Goal: Communication & Community: Connect with others

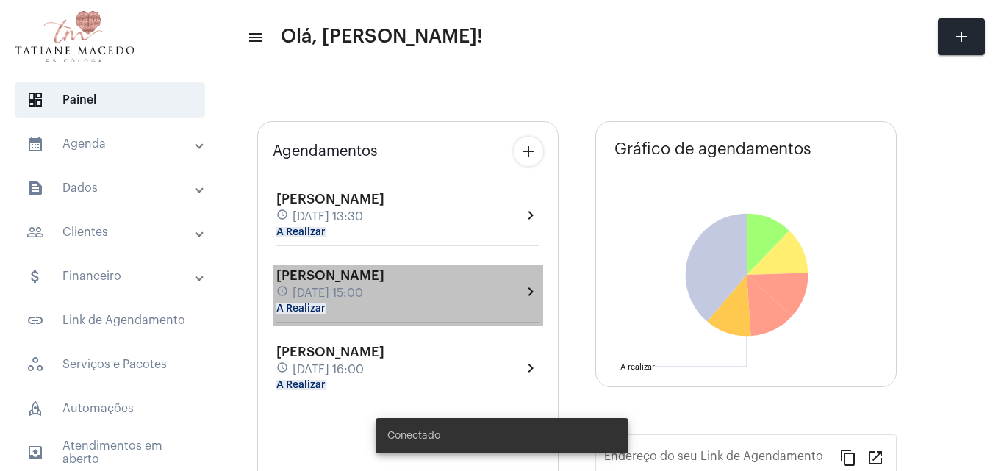
type input "[URL][DOMAIN_NAME]"
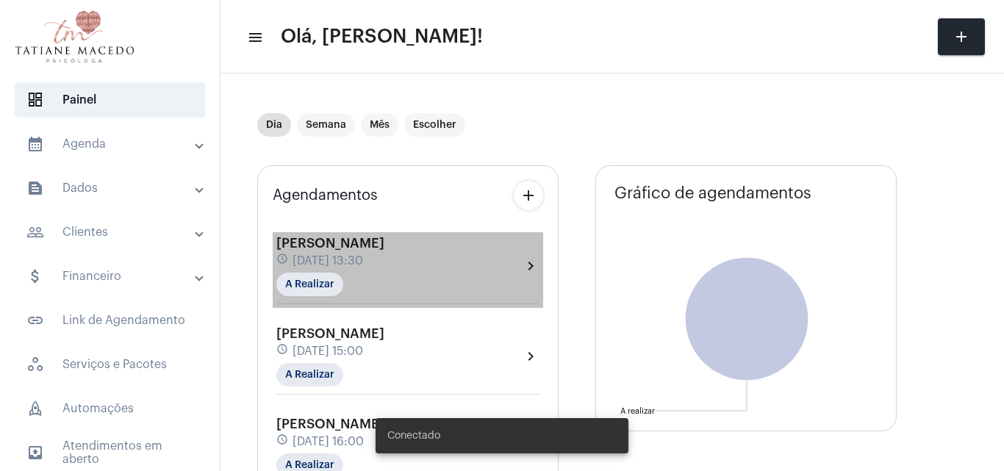
click at [363, 265] on span "[DATE] 13:30" at bounding box center [327, 260] width 71 height 13
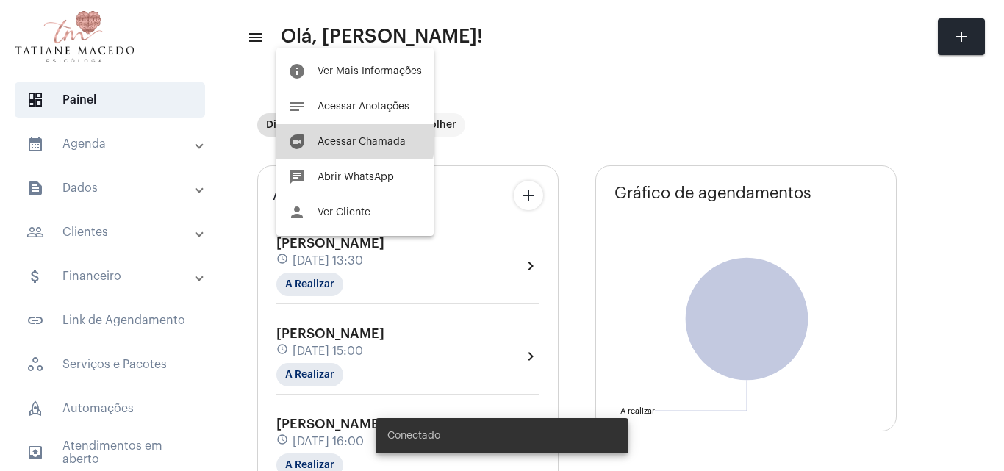
click at [354, 136] on button "duo [PERSON_NAME]" at bounding box center [354, 141] width 157 height 35
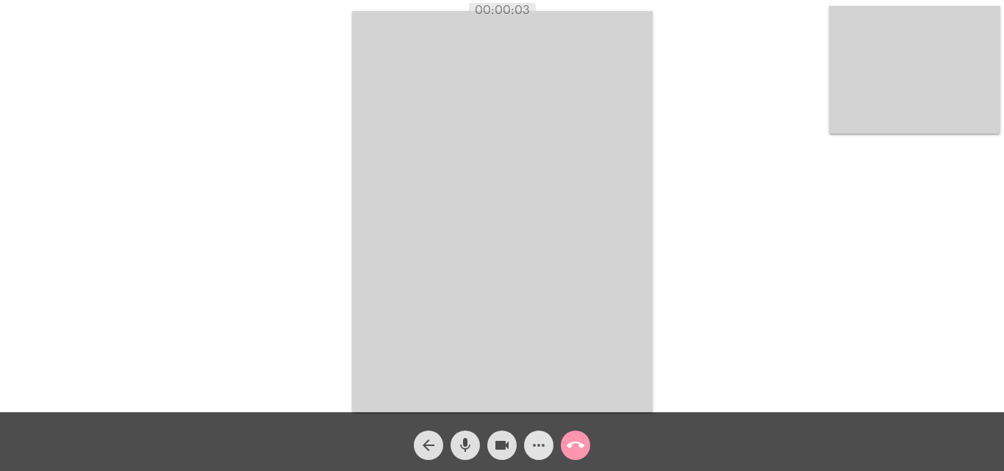
click at [535, 439] on mat-icon "more_horiz" at bounding box center [539, 445] width 18 height 18
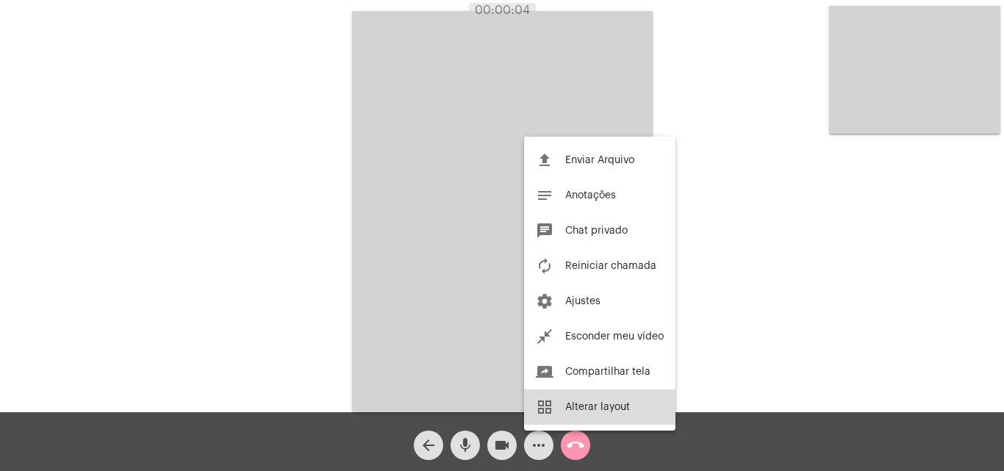
click at [580, 405] on span "Alterar layout" at bounding box center [597, 407] width 65 height 10
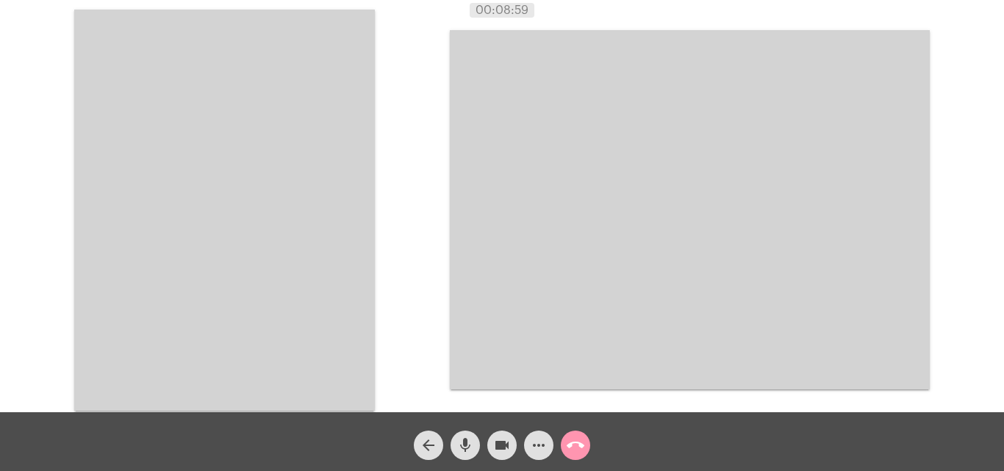
click at [693, 317] on video at bounding box center [690, 209] width 480 height 359
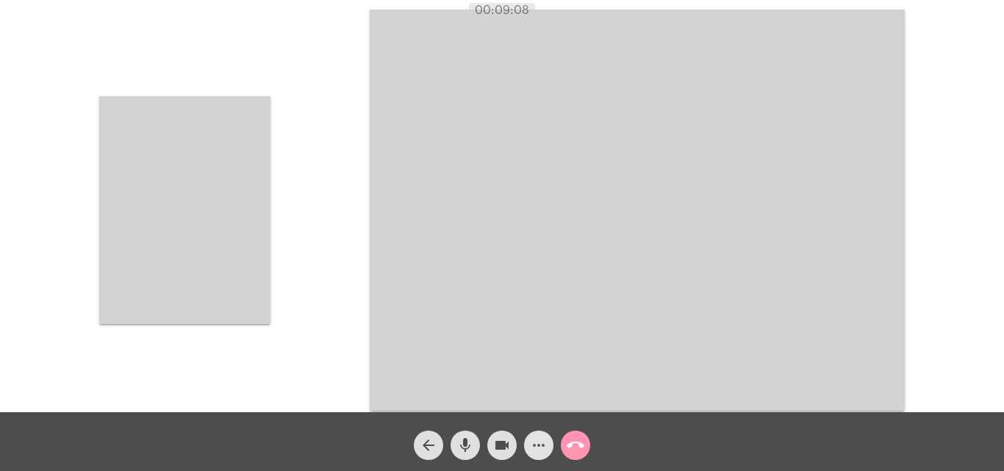
click at [545, 440] on mat-icon "more_horiz" at bounding box center [539, 445] width 18 height 18
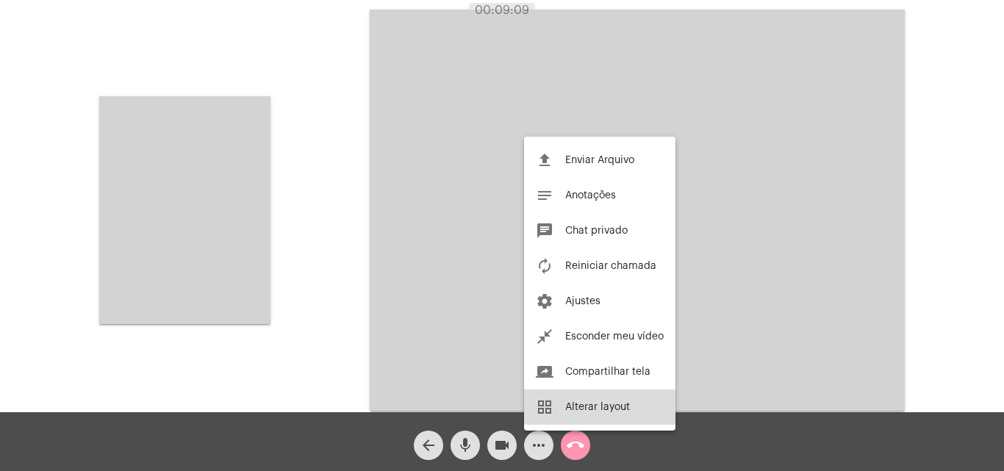
click at [565, 416] on button "grid_view Alterar layout" at bounding box center [599, 406] width 151 height 35
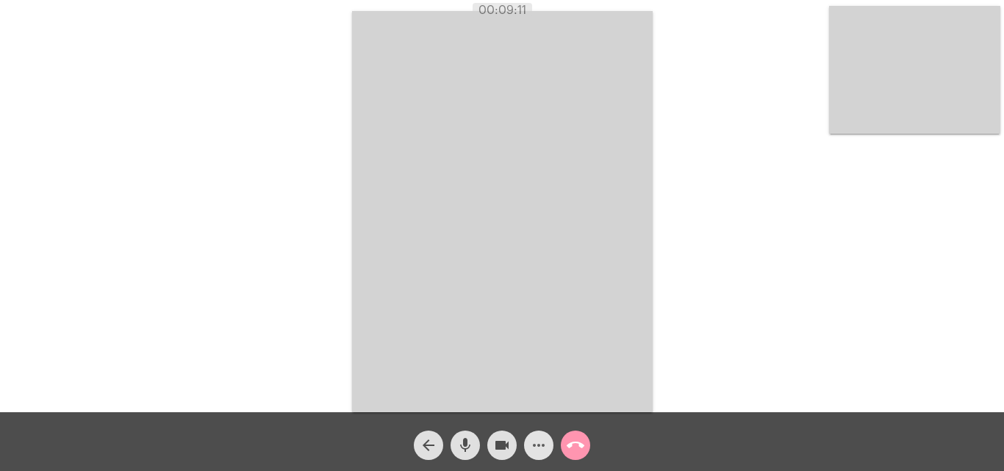
click at [536, 447] on mat-icon "more_horiz" at bounding box center [539, 445] width 18 height 18
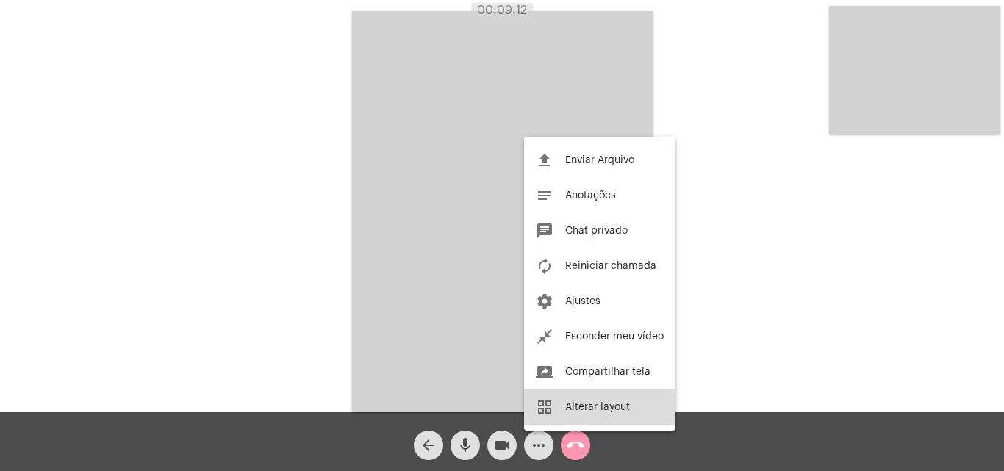
click at [544, 403] on mat-icon "grid_view" at bounding box center [545, 407] width 18 height 18
